Goal: Task Accomplishment & Management: Manage account settings

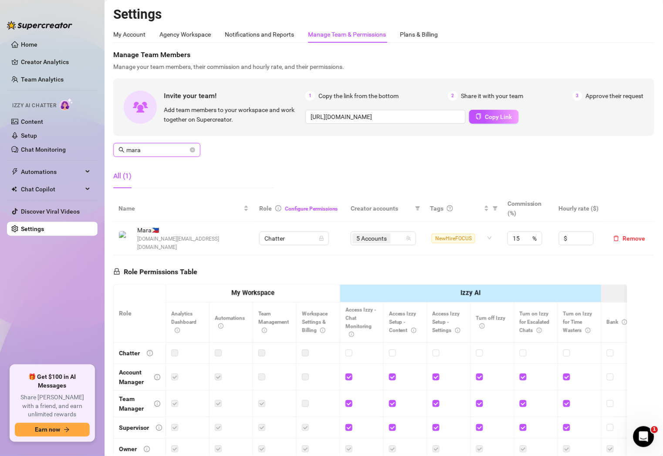
click at [169, 148] on input "mara" at bounding box center [157, 150] width 62 height 10
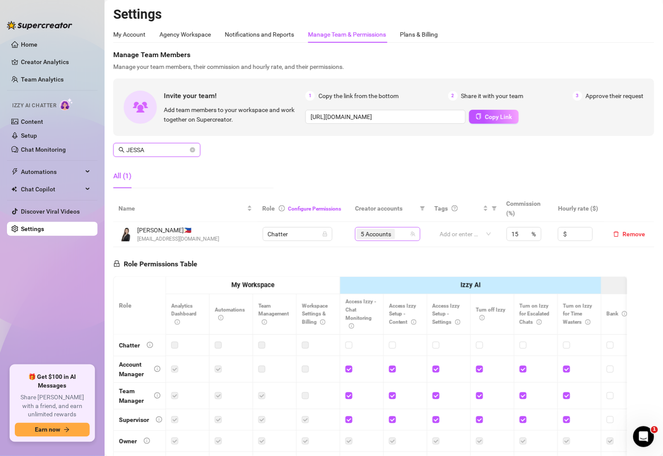
click at [395, 235] on div "5 Accounts" at bounding box center [383, 234] width 53 height 12
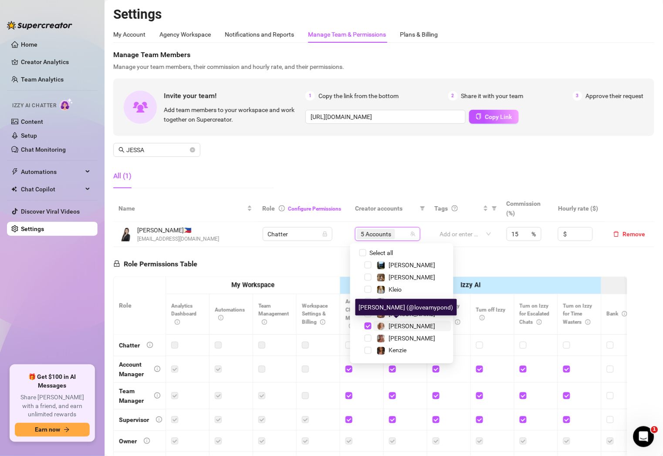
click at [407, 322] on span "[PERSON_NAME]" at bounding box center [412, 325] width 47 height 7
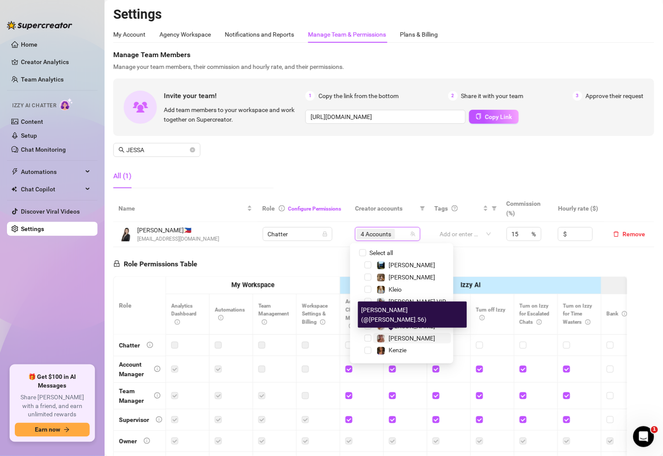
click at [397, 335] on span "[PERSON_NAME]" at bounding box center [412, 338] width 47 height 7
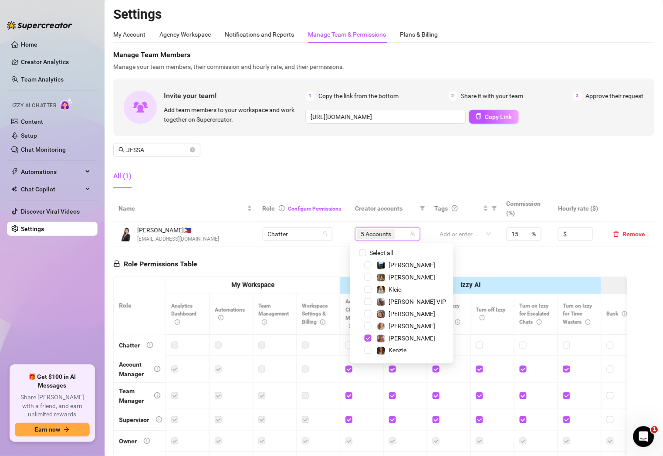
click at [327, 161] on div "Manage Team Members Manage your team members, their commission and hourly rate,…" at bounding box center [383, 123] width 541 height 146
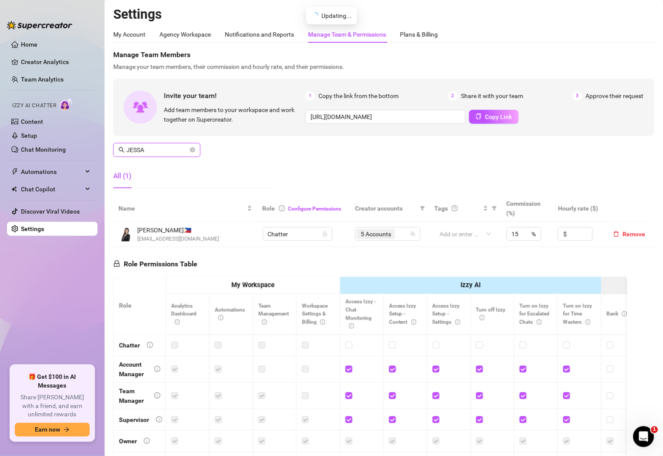
click at [152, 150] on input "JESSA" at bounding box center [157, 150] width 62 height 10
click at [396, 234] on div "6 Accounts" at bounding box center [383, 234] width 53 height 12
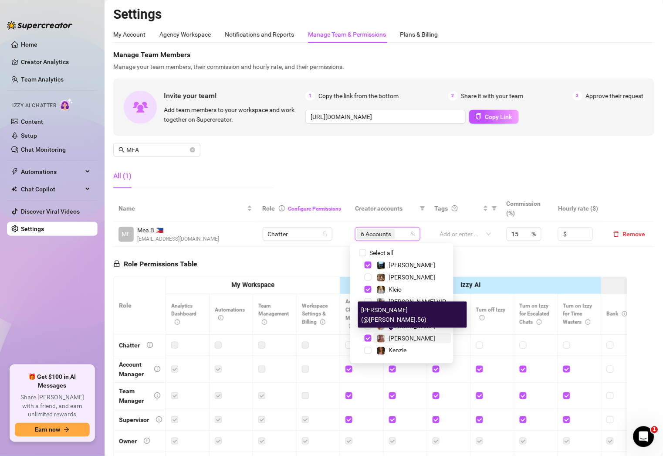
click at [396, 339] on span "[PERSON_NAME]" at bounding box center [412, 338] width 47 height 7
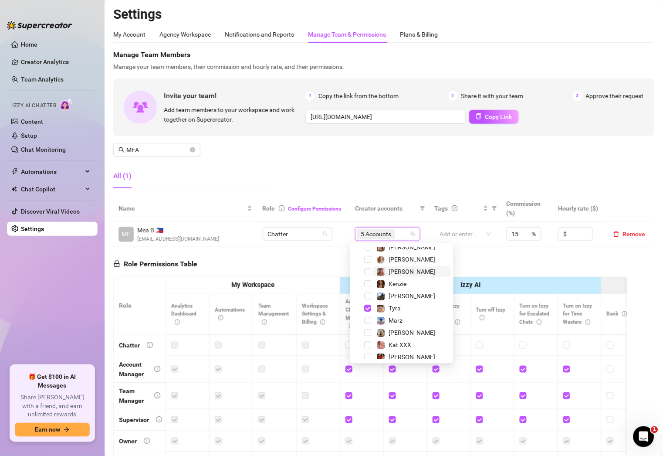
scroll to position [67, 0]
click at [396, 305] on span "Tyra" at bounding box center [395, 307] width 12 height 7
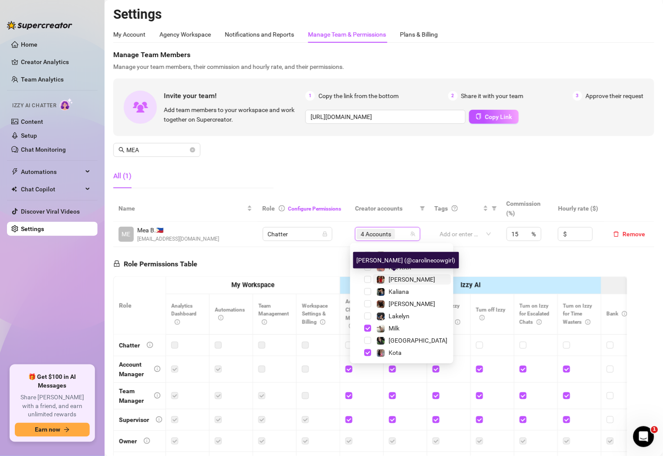
scroll to position [144, 0]
click at [305, 160] on div "Manage Team Members Manage your team members, their commission and hourly rate,…" at bounding box center [383, 123] width 541 height 146
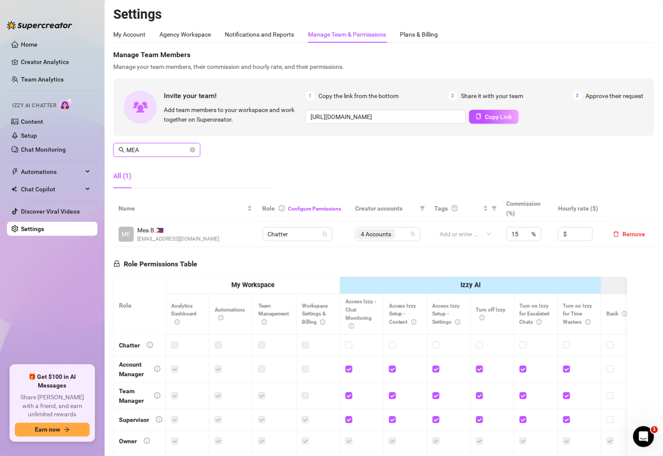
click at [162, 149] on input "MEA" at bounding box center [157, 150] width 62 height 10
click at [394, 235] on div "7 Accounts" at bounding box center [383, 234] width 53 height 12
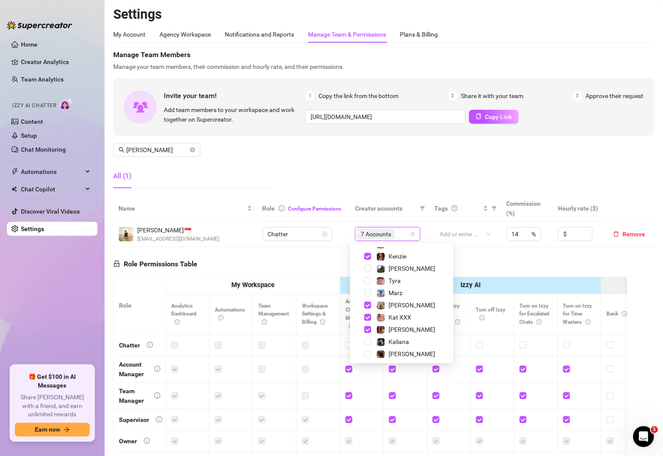
scroll to position [94, 0]
click at [394, 309] on div "[PERSON_NAME]" at bounding box center [412, 305] width 47 height 10
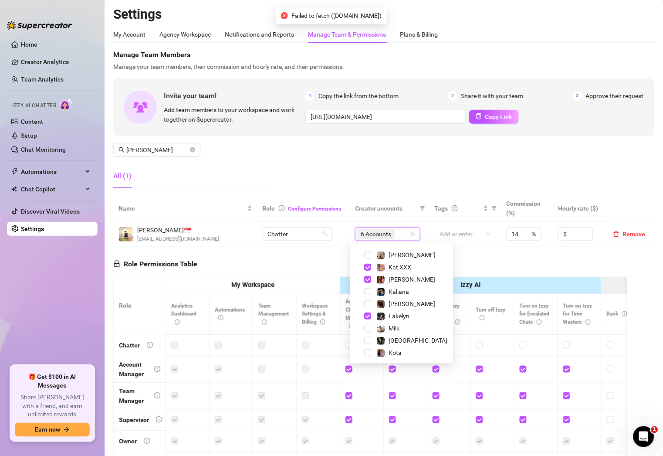
click at [340, 158] on div "Manage Team Members Manage your team members, their commission and hourly rate,…" at bounding box center [383, 123] width 541 height 146
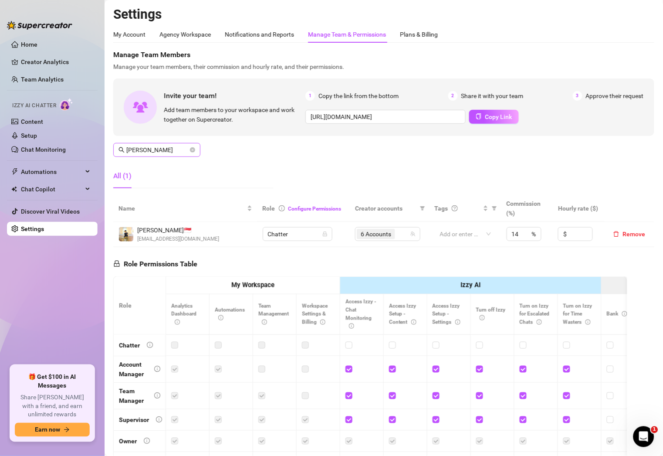
drag, startPoint x: 166, startPoint y: 143, endPoint x: 167, endPoint y: 152, distance: 9.2
click at [167, 152] on span "[PERSON_NAME]" at bounding box center [156, 150] width 87 height 14
click at [167, 152] on input "[PERSON_NAME]" at bounding box center [157, 150] width 62 height 10
click at [394, 233] on div "7 Accounts" at bounding box center [378, 234] width 53 height 12
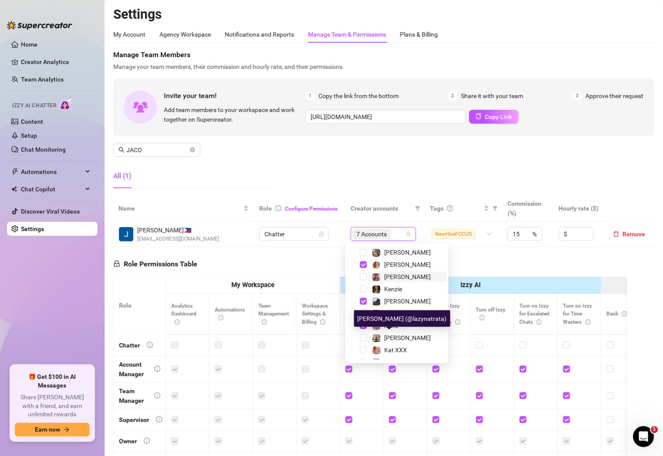
scroll to position [61, 0]
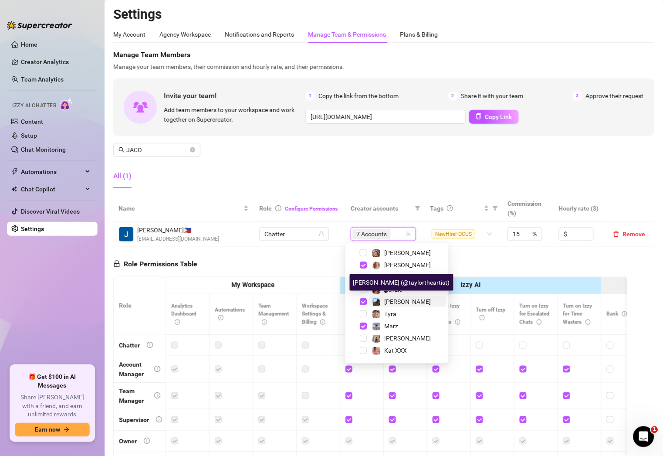
click at [391, 298] on span "[PERSON_NAME]" at bounding box center [407, 301] width 47 height 7
click at [391, 323] on span "Marz" at bounding box center [391, 325] width 14 height 7
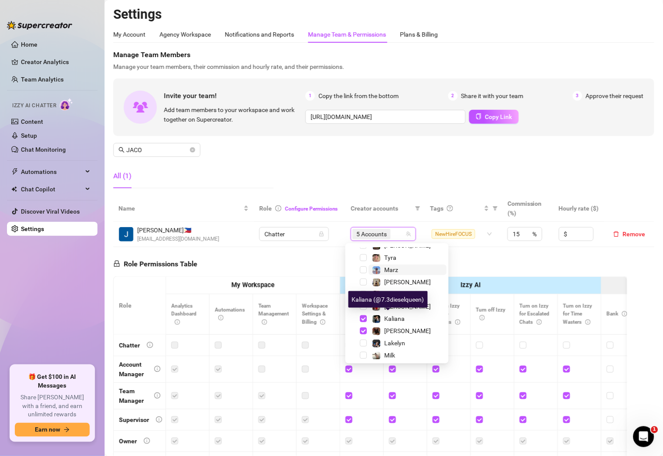
scroll to position [118, 0]
click at [379, 162] on div "Manage Team Members Manage your team members, their commission and hourly rate,…" at bounding box center [383, 123] width 541 height 146
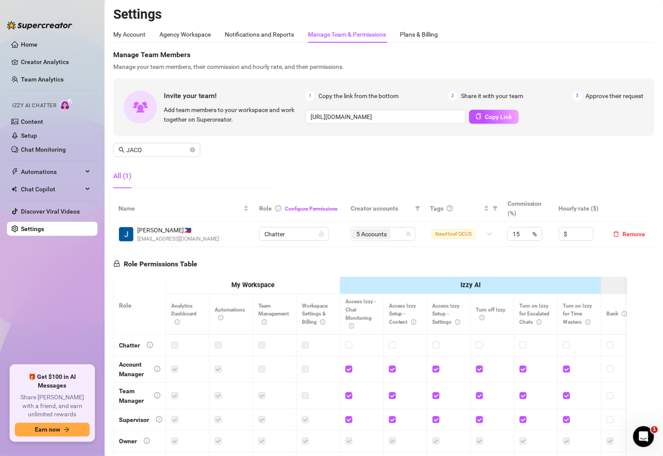
click at [21, 225] on link "Settings" at bounding box center [32, 228] width 23 height 7
click at [161, 149] on input "JACO" at bounding box center [157, 150] width 62 height 10
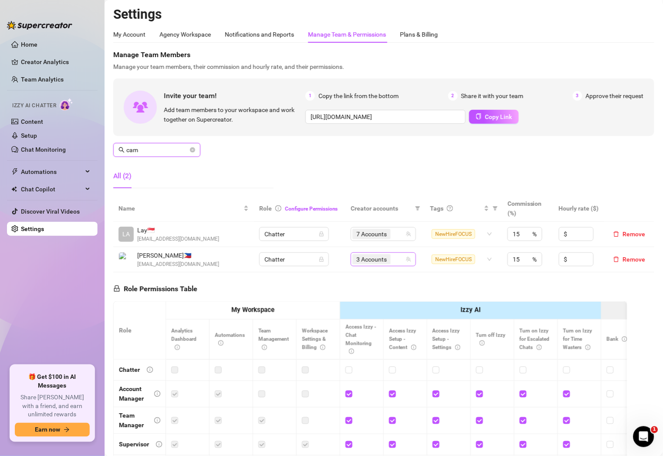
click at [394, 258] on div "3 Accounts" at bounding box center [378, 259] width 53 height 12
type input "cam"
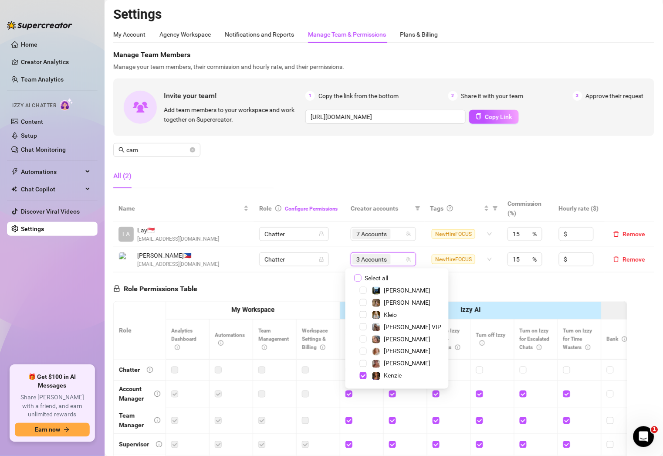
click at [361, 275] on input "Select all" at bounding box center [358, 277] width 7 height 7
checkbox input "false"
click at [376, 190] on div "Manage Team Members Manage your team members, their commission and hourly rate,…" at bounding box center [383, 123] width 541 height 146
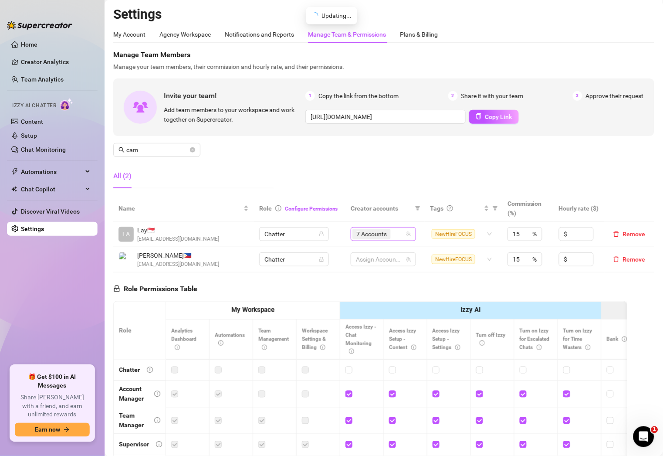
click at [393, 235] on div "7 Accounts" at bounding box center [378, 234] width 53 height 12
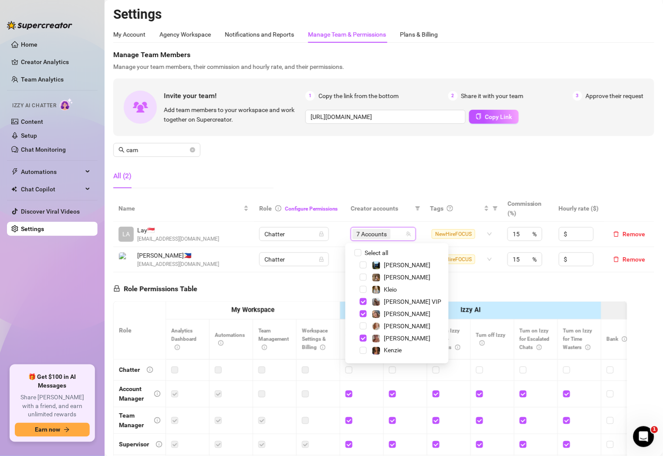
click at [376, 167] on div "Manage Team Members Manage your team members, their commission and hourly rate,…" at bounding box center [383, 123] width 541 height 146
